Goal: Task Accomplishment & Management: Use online tool/utility

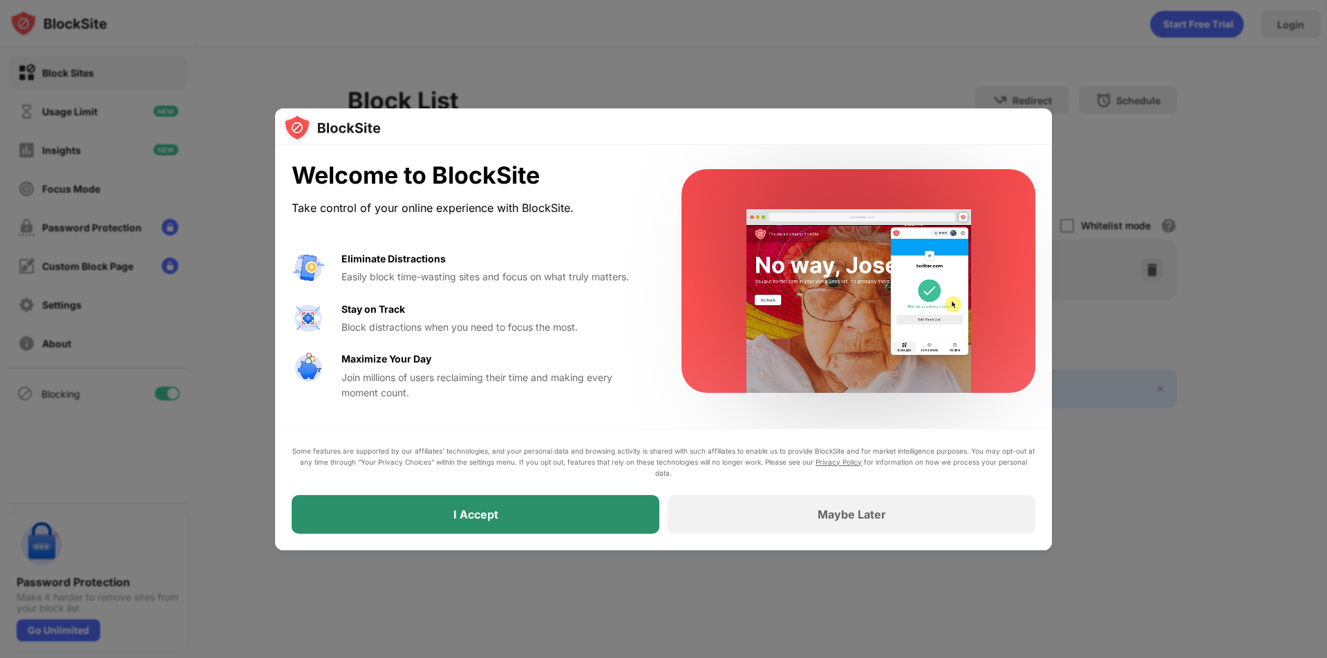
click at [498, 511] on div "I Accept" at bounding box center [476, 514] width 368 height 39
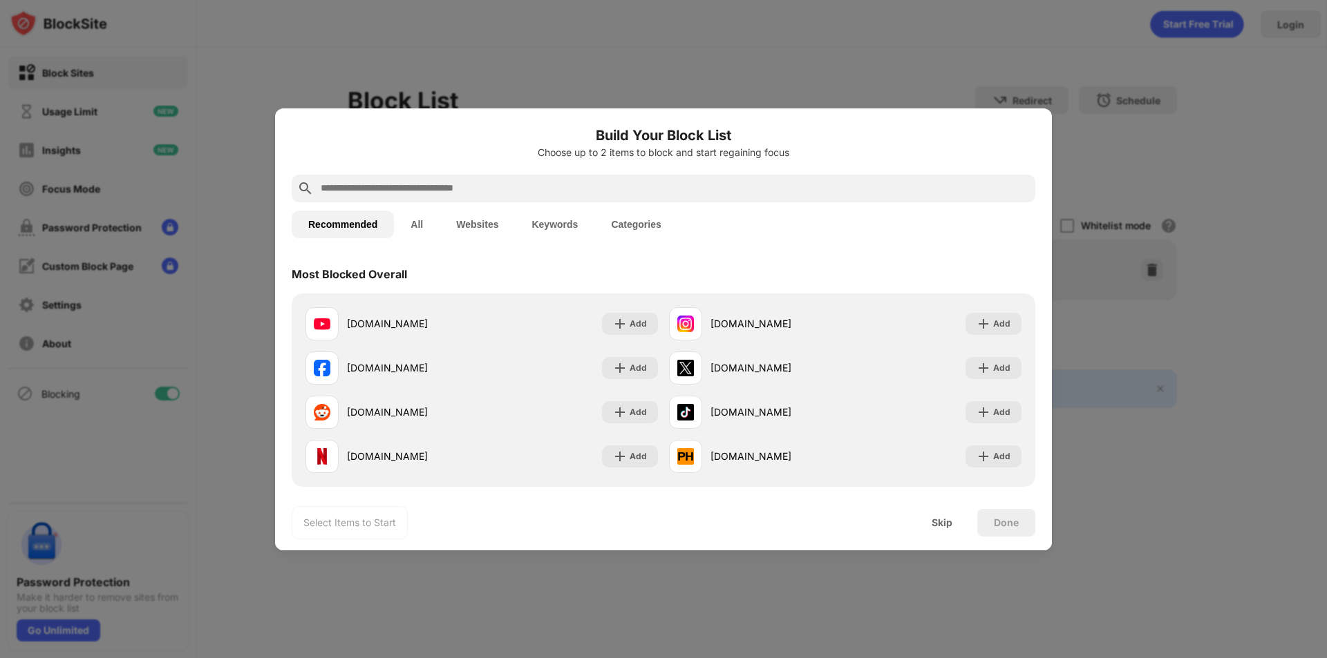
click at [494, 225] on button "Websites" at bounding box center [476, 225] width 75 height 28
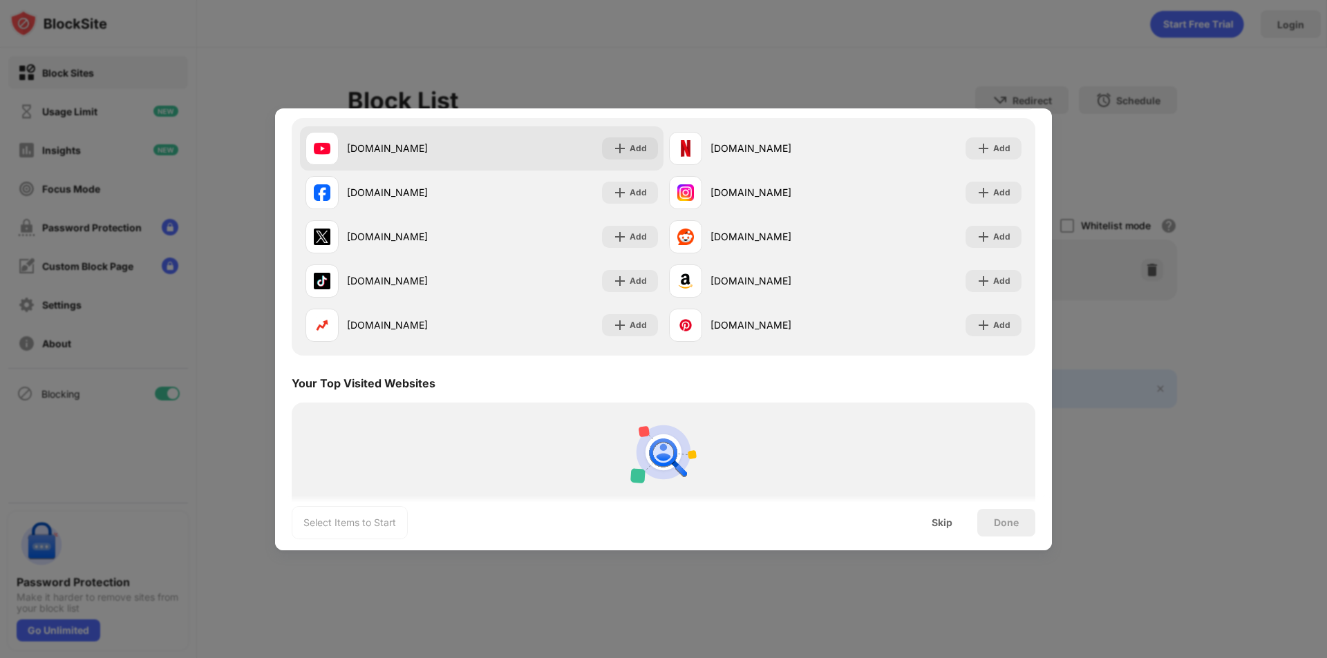
scroll to position [207, 0]
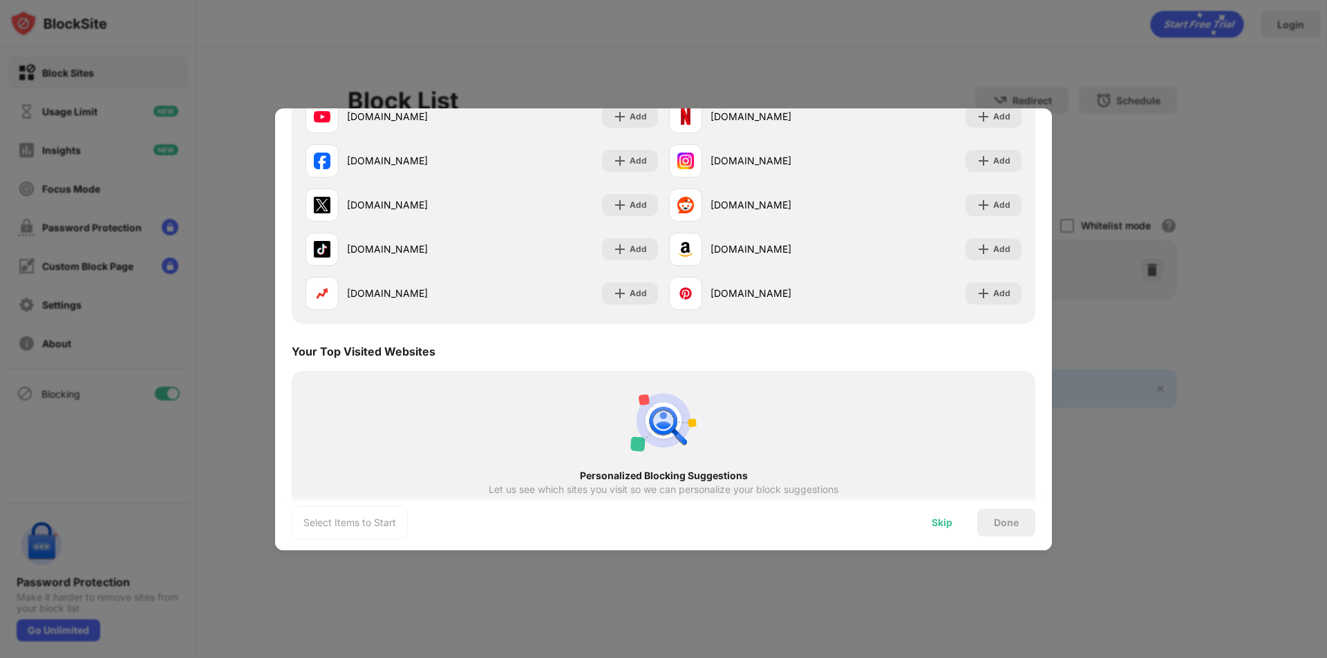
click at [935, 530] on div "Skip" at bounding box center [942, 523] width 54 height 28
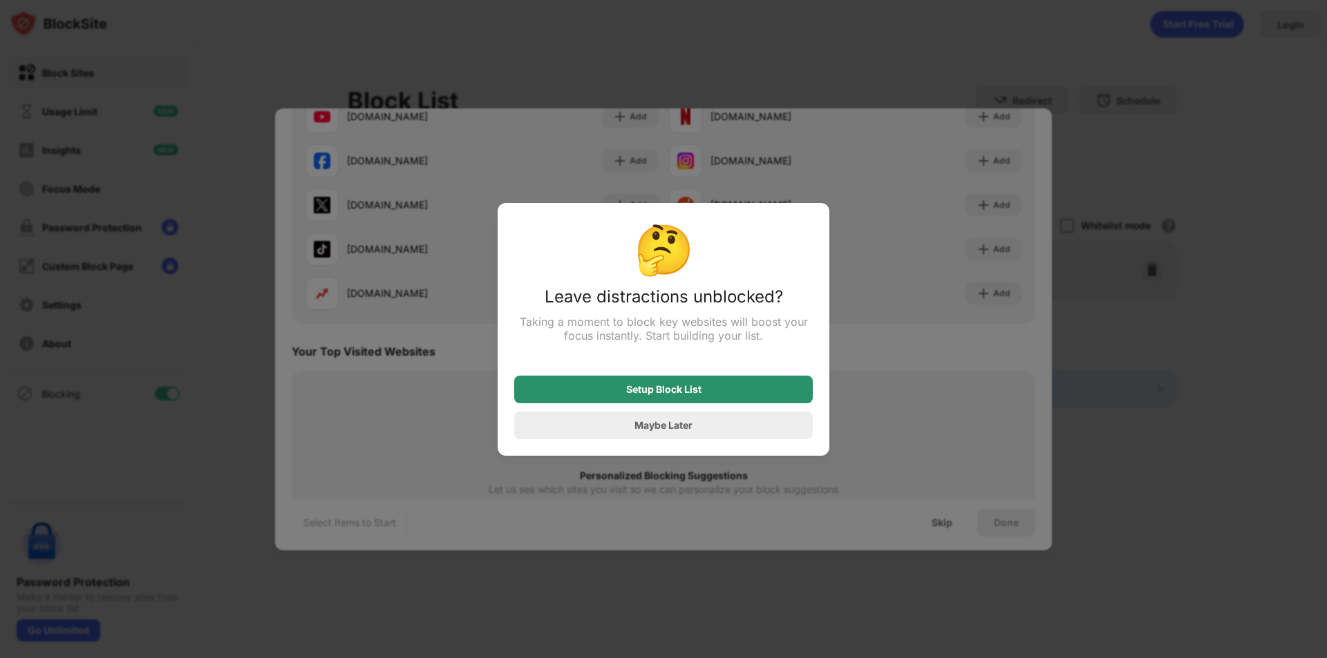
click at [669, 395] on div "Setup Block List" at bounding box center [663, 389] width 75 height 11
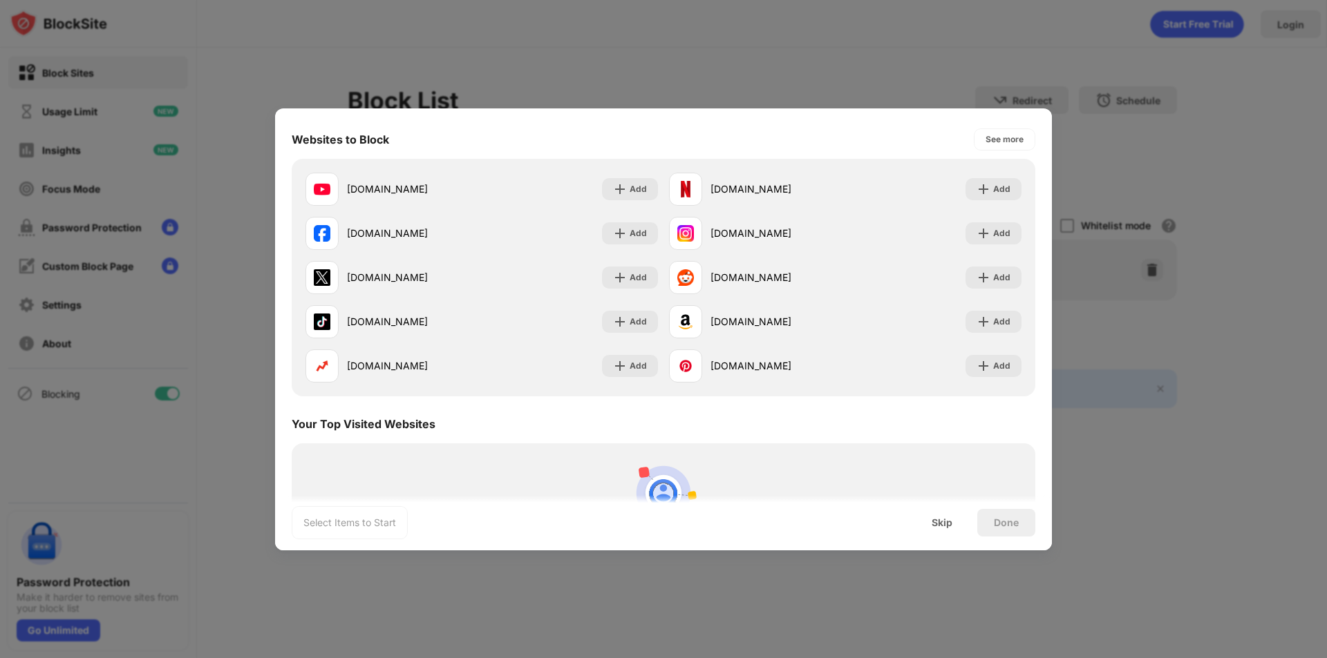
scroll to position [0, 0]
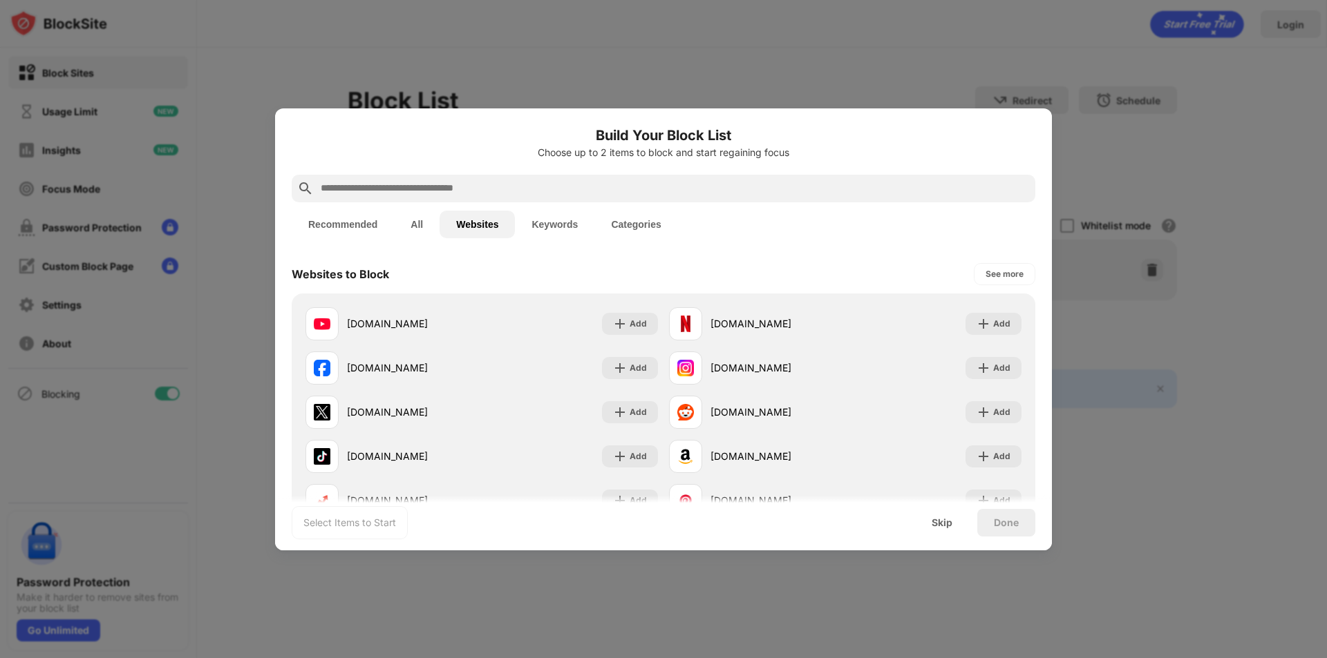
click at [599, 193] on input "text" at bounding box center [674, 188] width 710 height 17
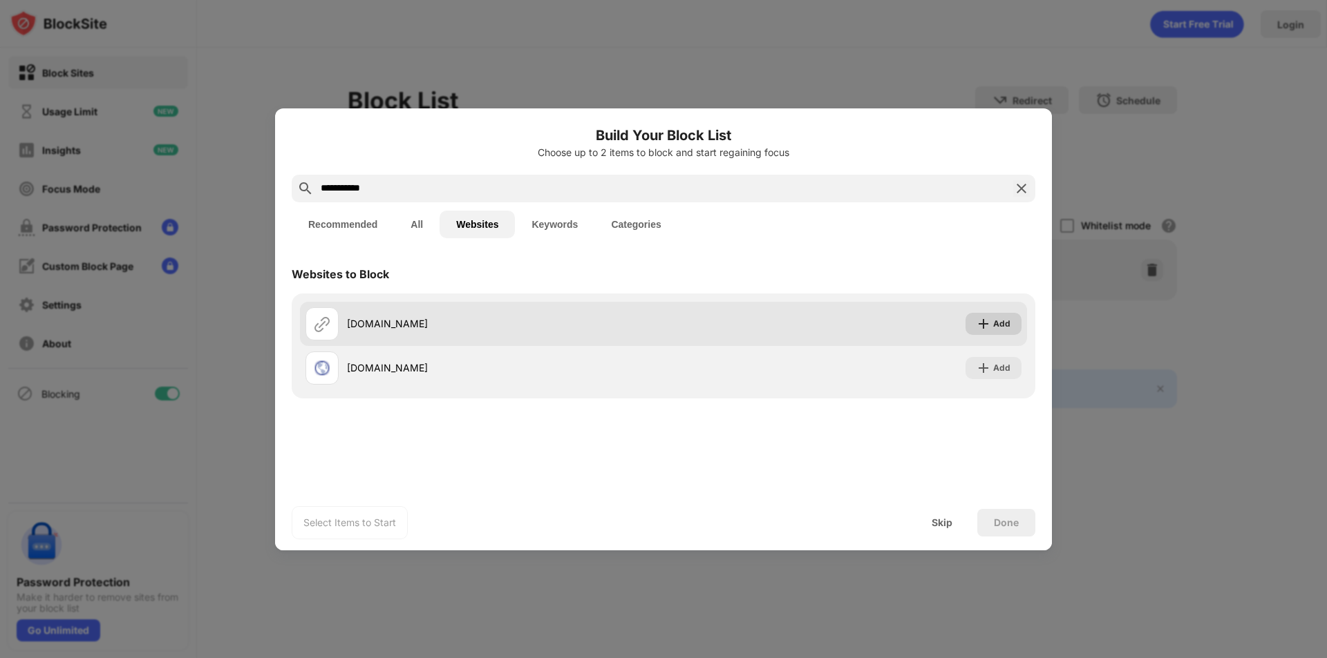
type input "**********"
click at [998, 322] on div "Add" at bounding box center [1001, 324] width 17 height 14
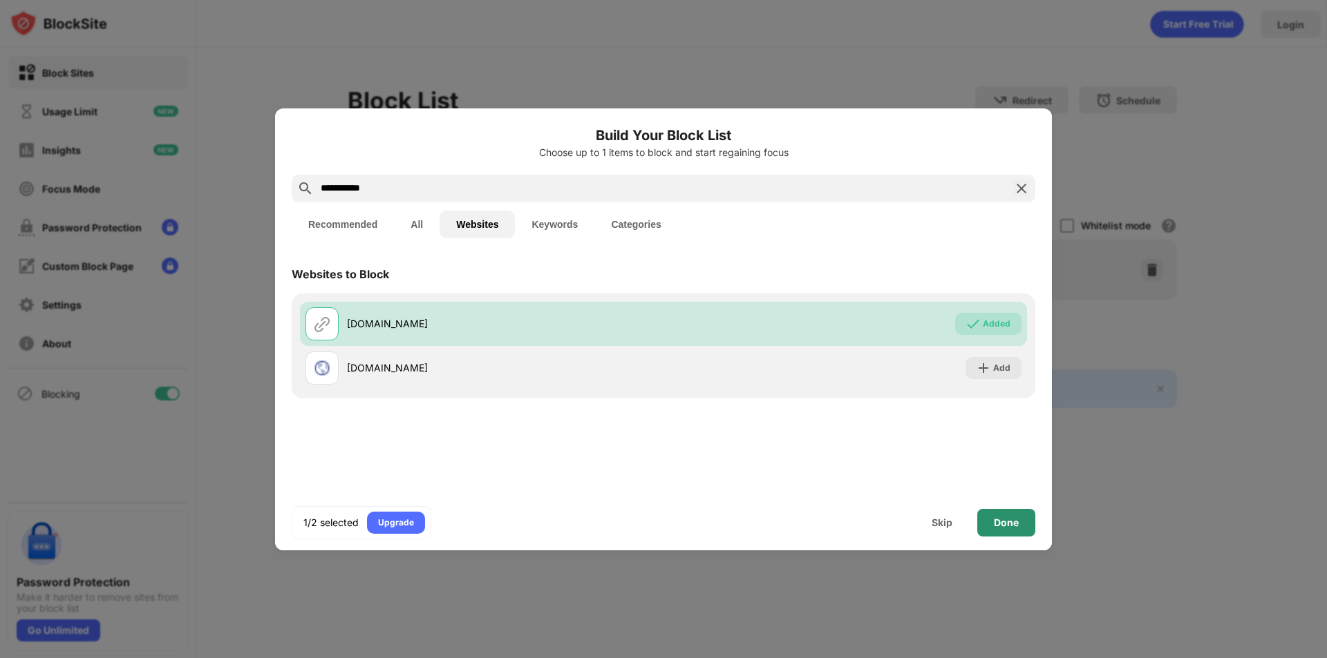
click at [1000, 517] on div "Done" at bounding box center [1006, 522] width 25 height 11
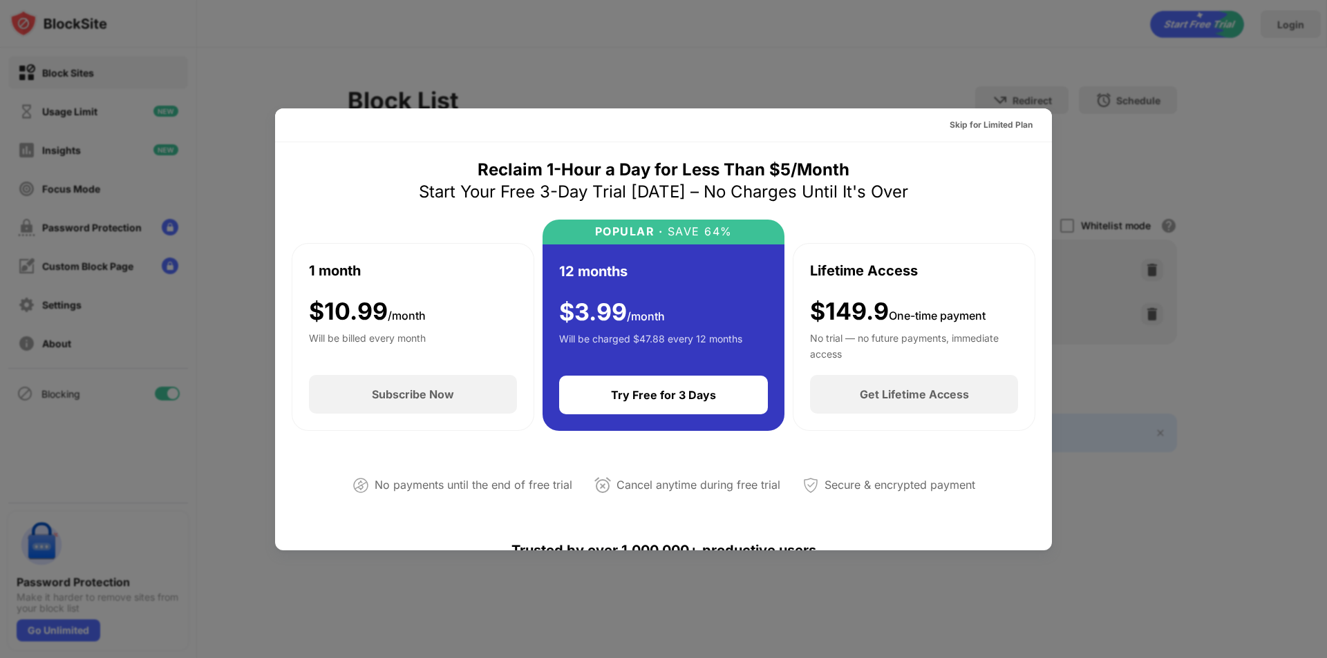
click at [1088, 111] on div at bounding box center [663, 329] width 1327 height 658
click at [1016, 126] on div "Skip for Limited Plan" at bounding box center [990, 125] width 83 height 14
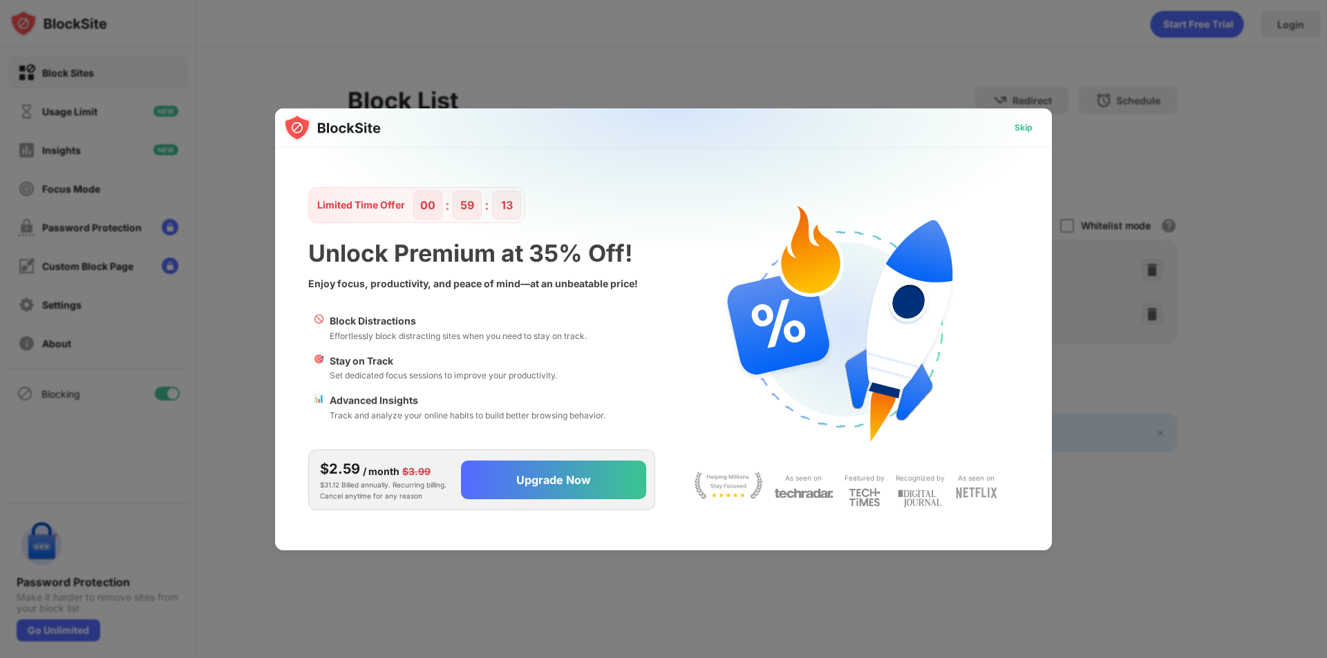
click at [1016, 123] on div "Skip" at bounding box center [1023, 128] width 18 height 14
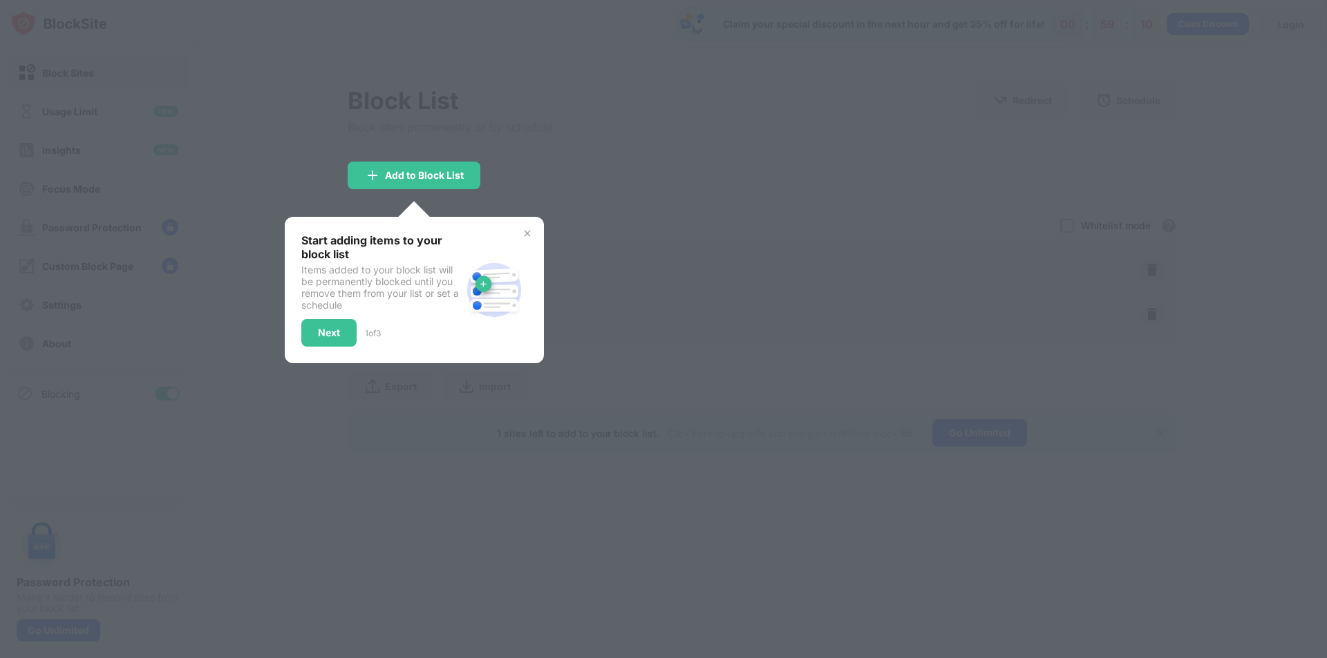
click at [531, 232] on img at bounding box center [527, 233] width 11 height 11
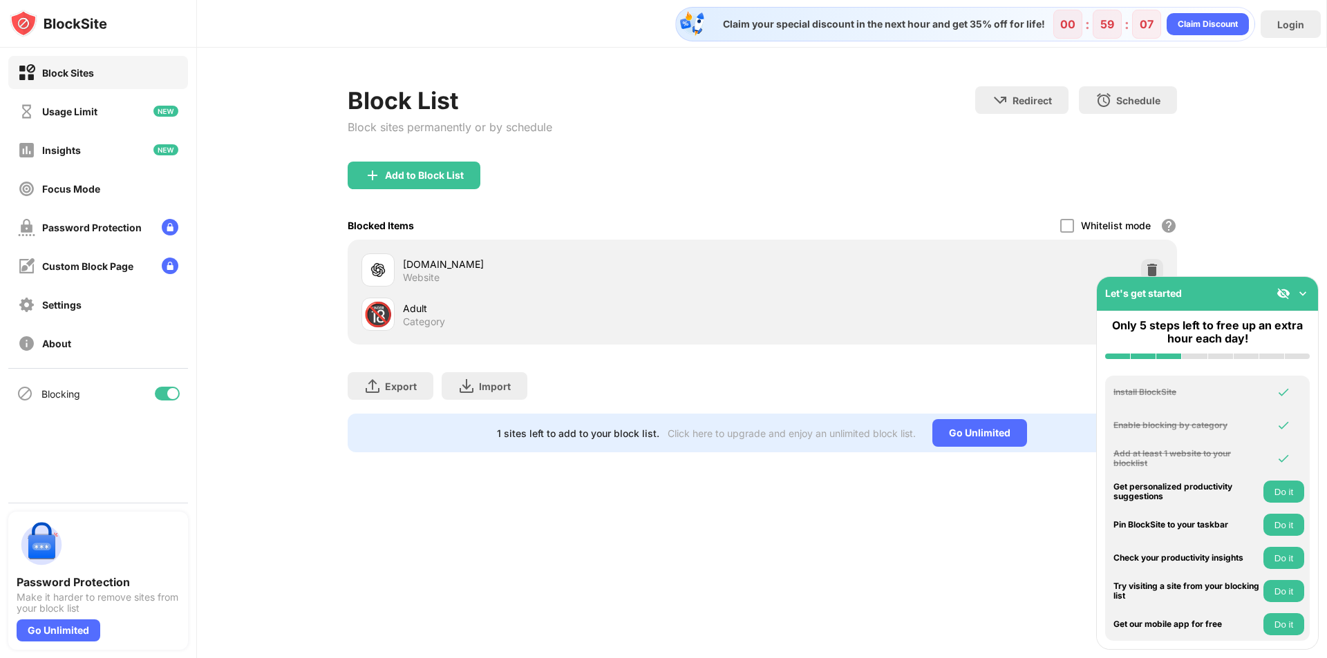
click at [1241, 264] on div "Block List Block sites permanently or by schedule Redirect Choose a site to be …" at bounding box center [762, 270] width 1130 height 444
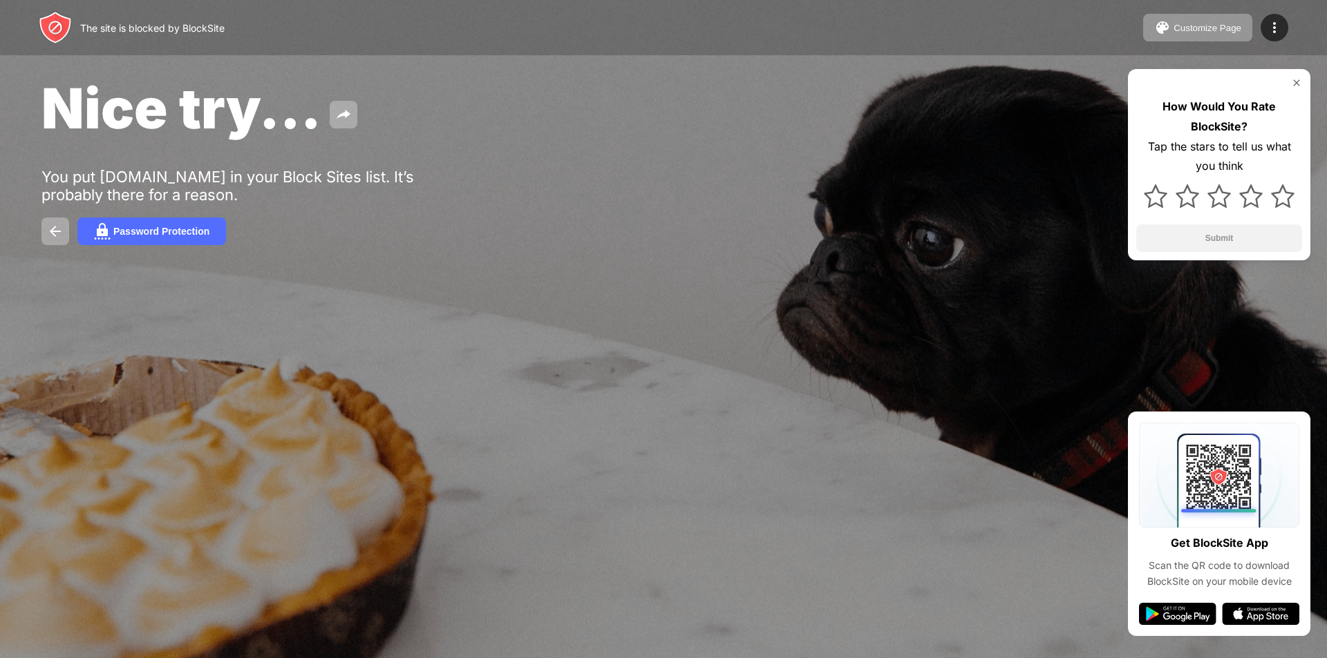
click at [1307, 86] on div "How Would You Rate BlockSite? Tap the stars to tell us what you think Submit" at bounding box center [1219, 164] width 182 height 191
click at [1297, 84] on img at bounding box center [1296, 82] width 11 height 11
